Goal: Task Accomplishment & Management: Manage account settings

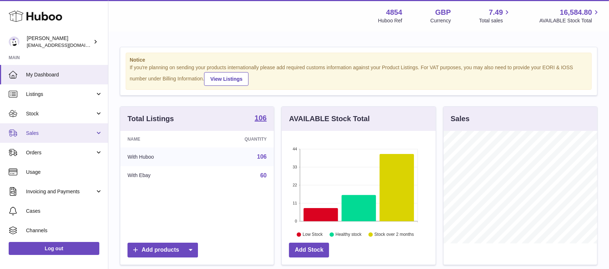
click at [81, 141] on link "Sales" at bounding box center [54, 134] width 108 height 20
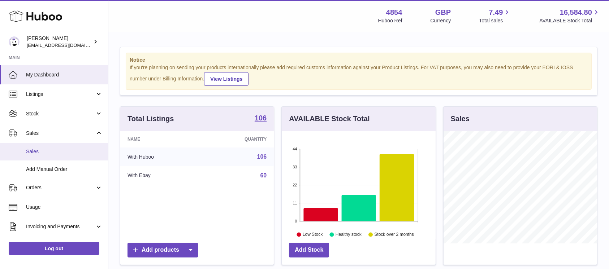
click at [70, 148] on span "Sales" at bounding box center [64, 151] width 77 height 7
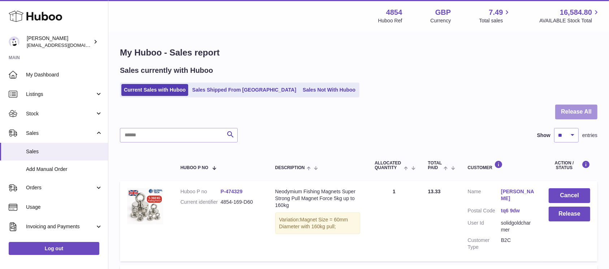
click at [575, 112] on button "Release All" at bounding box center [576, 112] width 42 height 15
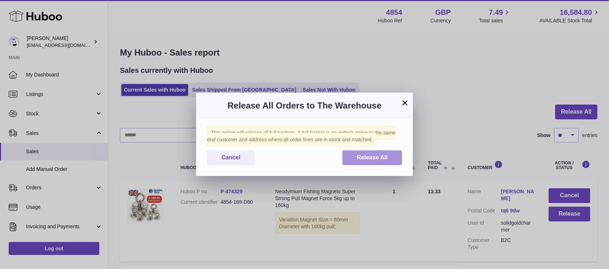
click at [376, 156] on span "Release All" at bounding box center [372, 158] width 31 height 6
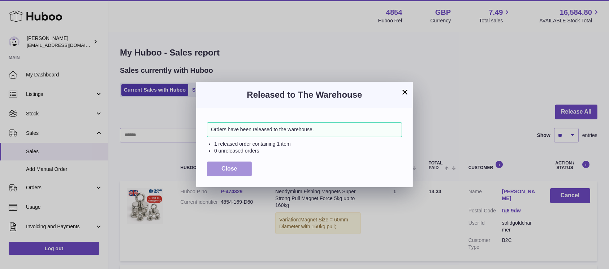
click at [229, 167] on span "Close" at bounding box center [229, 169] width 16 height 6
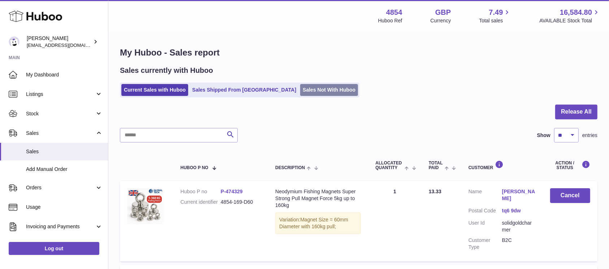
click at [300, 93] on link "Sales Not With Huboo" at bounding box center [329, 90] width 58 height 12
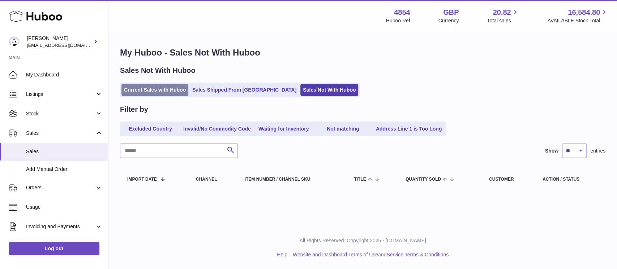
click at [165, 91] on link "Current Sales with Huboo" at bounding box center [154, 90] width 67 height 12
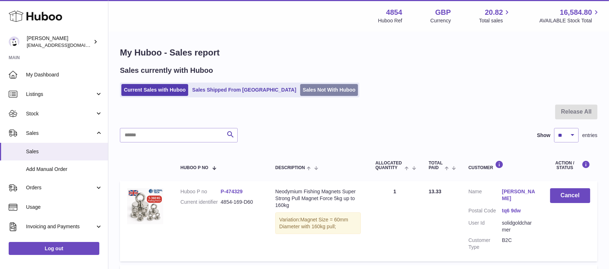
click at [300, 91] on link "Sales Not With Huboo" at bounding box center [329, 90] width 58 height 12
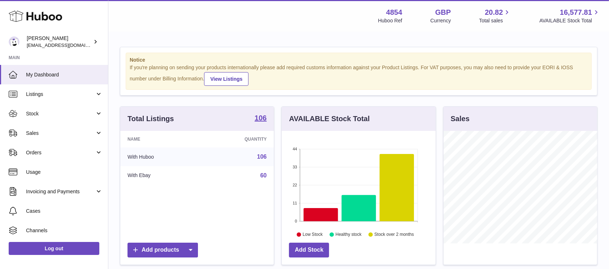
scroll to position [113, 154]
click at [59, 126] on link "Sales" at bounding box center [54, 134] width 108 height 20
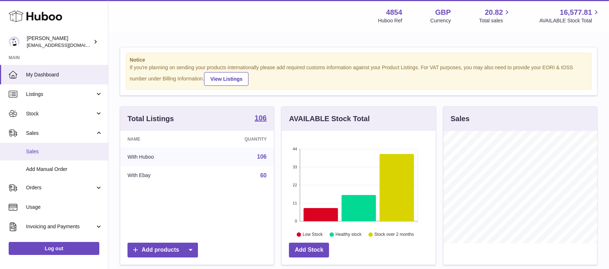
click at [63, 148] on link "Sales" at bounding box center [54, 152] width 108 height 18
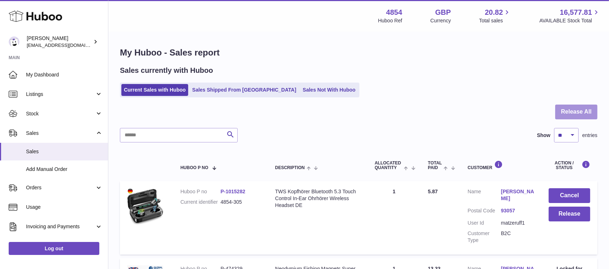
click at [574, 110] on button "Release All" at bounding box center [576, 112] width 42 height 15
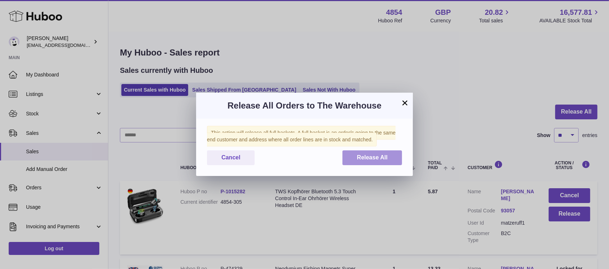
click at [376, 160] on span "Release All" at bounding box center [372, 158] width 31 height 6
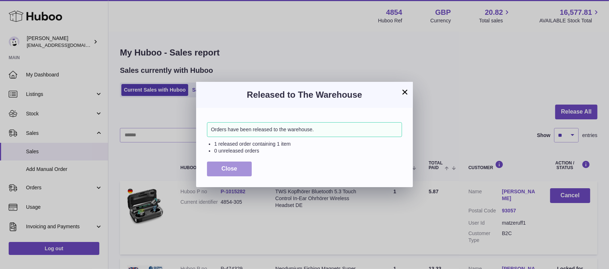
click at [233, 174] on button "Close" at bounding box center [229, 169] width 45 height 15
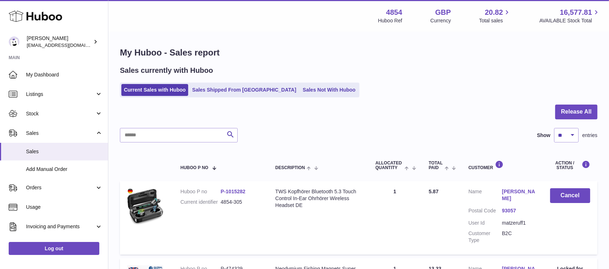
click at [307, 101] on div "My Huboo - Sales report Sales currently with Huboo Current Sales with Huboo Sal…" at bounding box center [358, 233] width 501 height 401
click at [303, 93] on link "Sales Not With Huboo" at bounding box center [329, 90] width 58 height 12
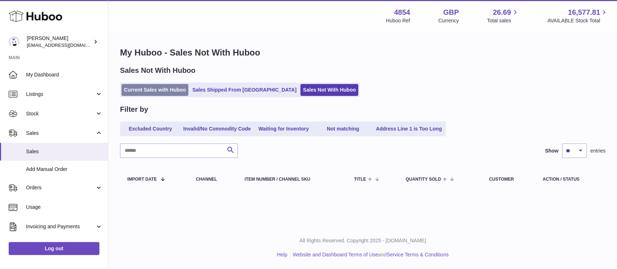
click at [155, 86] on link "Current Sales with Huboo" at bounding box center [154, 90] width 67 height 12
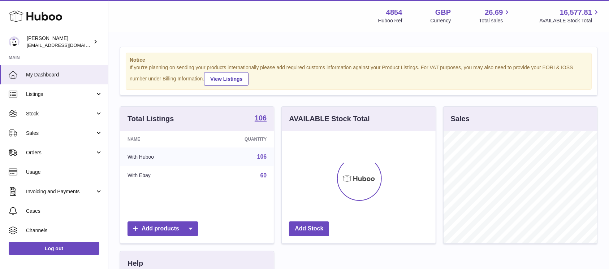
scroll to position [113, 154]
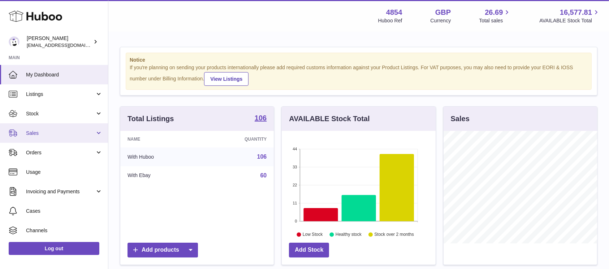
click at [63, 136] on span "Sales" at bounding box center [60, 133] width 69 height 7
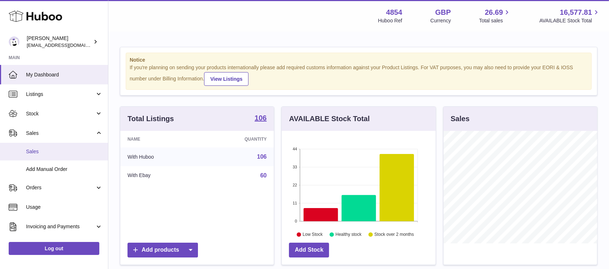
click at [58, 151] on span "Sales" at bounding box center [64, 151] width 77 height 7
